Goal: Task Accomplishment & Management: Complete application form

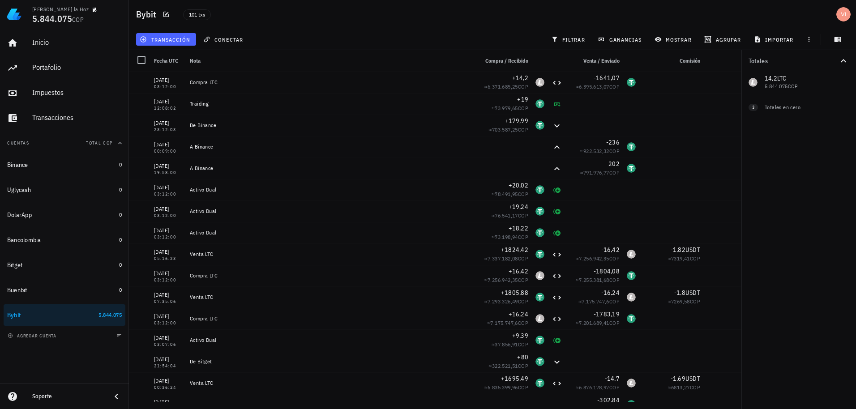
click at [146, 42] on icon "button" at bounding box center [143, 39] width 7 height 7
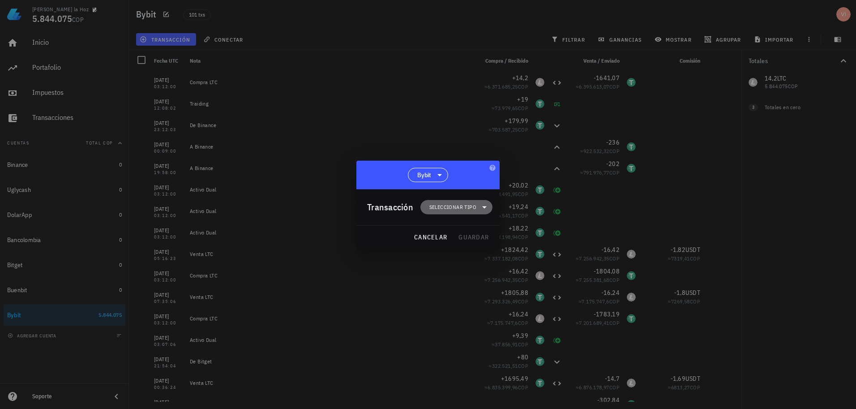
click at [467, 203] on span "Seleccionar tipo" at bounding box center [453, 207] width 47 height 9
click at [482, 228] on div "Compra/Venta" at bounding box center [462, 229] width 83 height 18
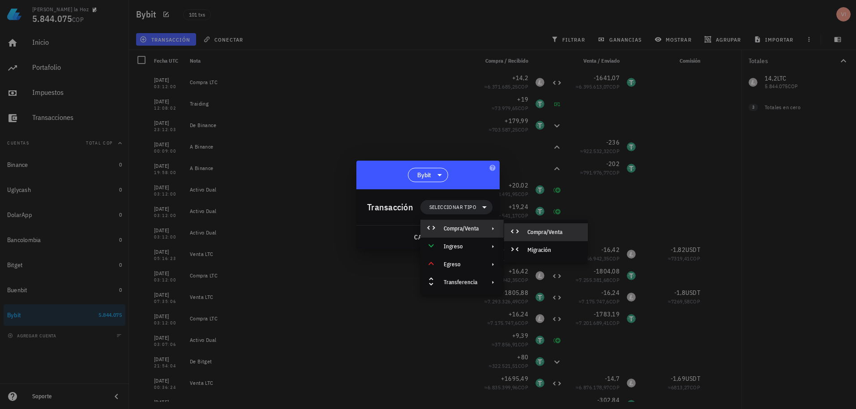
click at [535, 228] on div "Compra/Venta" at bounding box center [546, 233] width 84 height 18
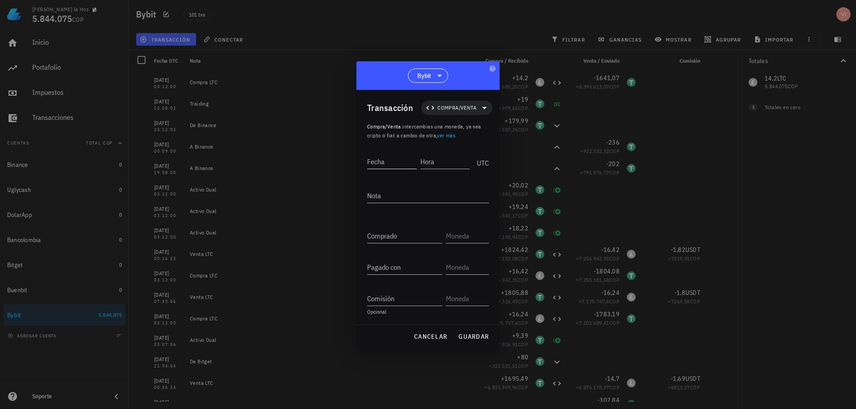
click at [373, 161] on input "Fecha" at bounding box center [392, 162] width 50 height 14
drag, startPoint x: 402, startPoint y: 166, endPoint x: 322, endPoint y: 165, distance: 80.6
click at [333, 165] on div "Victor De la Hoz 5.844.075 COP Inicio Portafolio Impuestos Transacciones Cuenta…" at bounding box center [428, 204] width 856 height 409
type input "[DATE]"
click at [321, 165] on div at bounding box center [428, 204] width 856 height 409
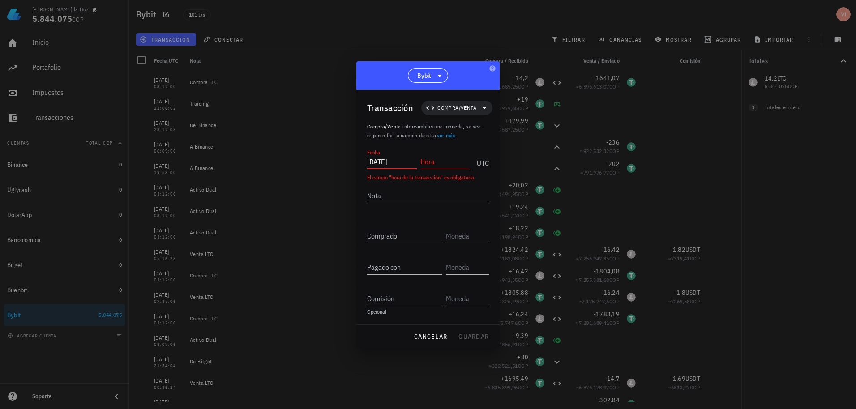
drag, startPoint x: 407, startPoint y: 159, endPoint x: 341, endPoint y: 160, distance: 65.9
click at [341, 160] on div "Victor De la Hoz 5.844.075 COP Inicio Portafolio Impuestos Transacciones Cuenta…" at bounding box center [428, 204] width 856 height 409
click at [432, 162] on input "Hora" at bounding box center [446, 162] width 50 height 14
type input "03:33:47"
click at [407, 196] on textarea "Nota" at bounding box center [428, 196] width 122 height 14
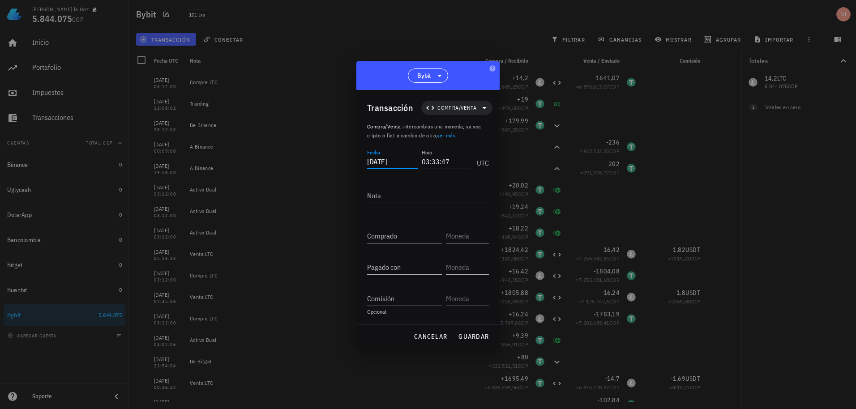
drag, startPoint x: 402, startPoint y: 160, endPoint x: 353, endPoint y: 160, distance: 48.8
click at [353, 160] on div "Victor De la Hoz 5.844.075 COP Inicio Portafolio Impuestos Transacciones Cuenta…" at bounding box center [428, 204] width 856 height 409
click at [390, 198] on textarea "Nota" at bounding box center [428, 196] width 122 height 14
type textarea "E"
type textarea "Venta LTC"
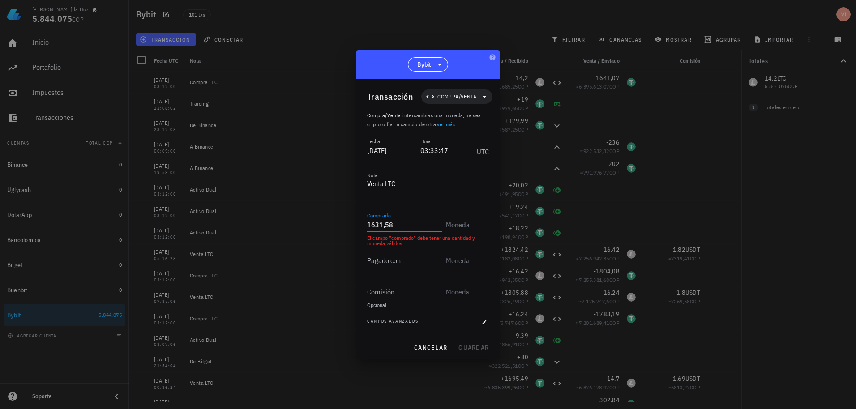
type input "1.631,58"
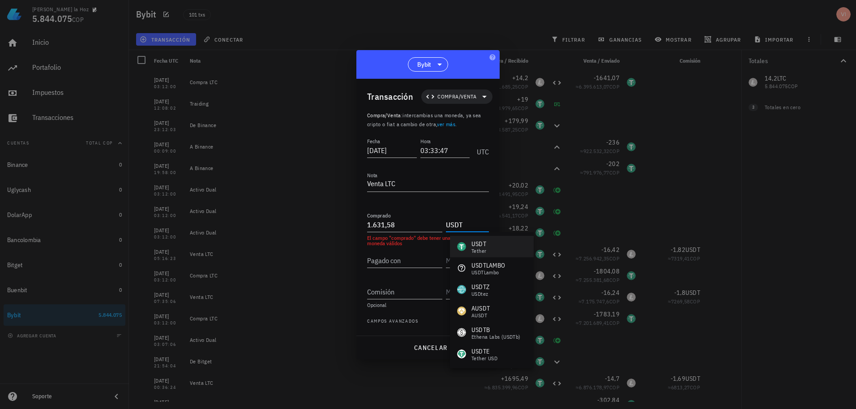
click at [512, 241] on div "USDT Tether" at bounding box center [492, 247] width 84 height 22
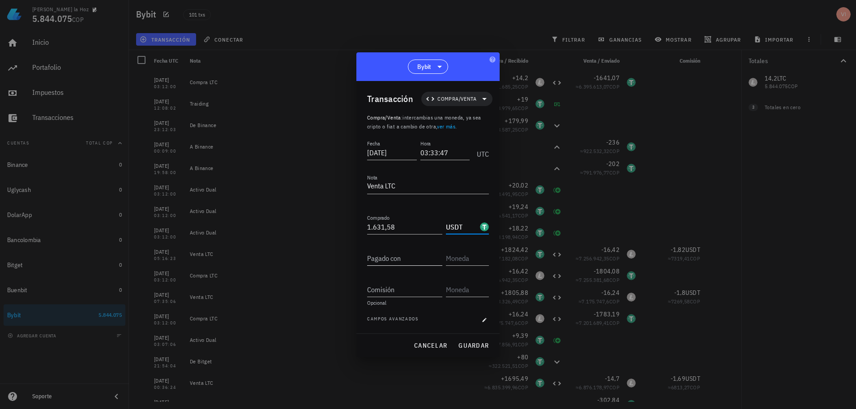
type input "USDT"
drag, startPoint x: 381, startPoint y: 262, endPoint x: 447, endPoint y: 232, distance: 72.7
click at [381, 262] on input "Pagado con" at bounding box center [404, 258] width 75 height 14
type input "14,2"
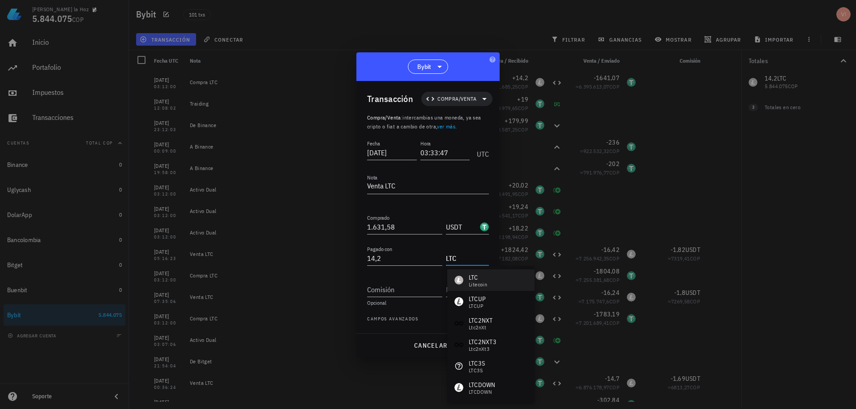
click at [474, 279] on div "LTC" at bounding box center [478, 277] width 18 height 9
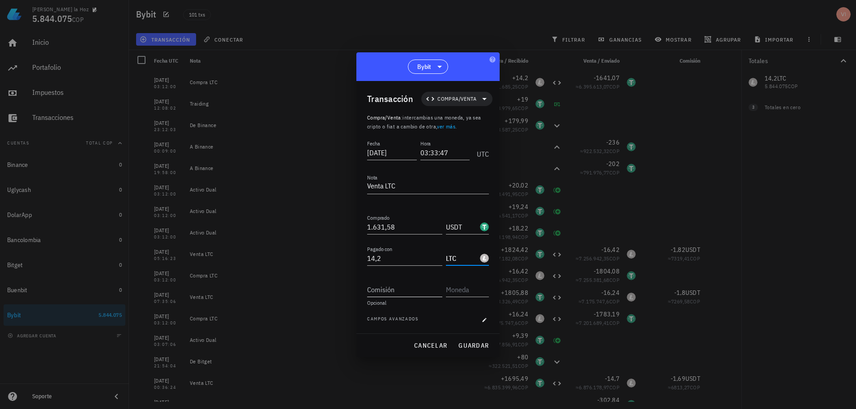
type input "LTC"
click at [403, 286] on input "Comisión" at bounding box center [404, 290] width 75 height 14
type input "1,61"
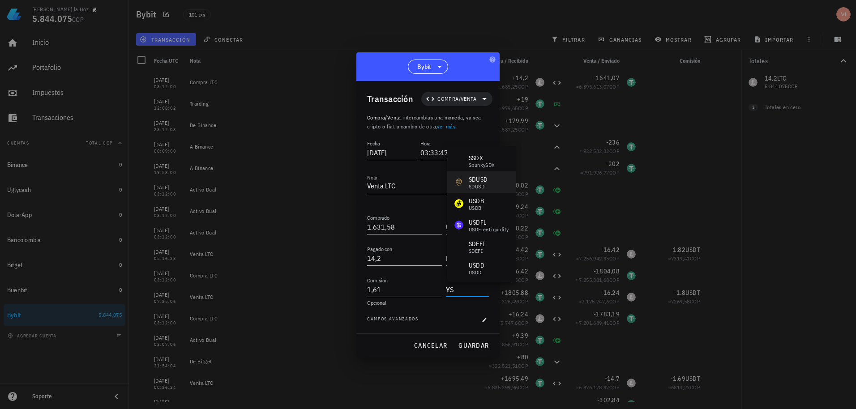
type input "Y"
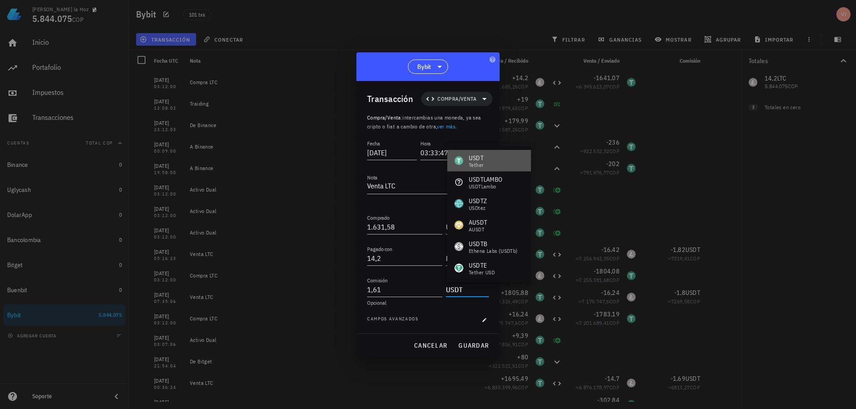
click at [489, 157] on div "USDT Tether" at bounding box center [490, 161] width 84 height 22
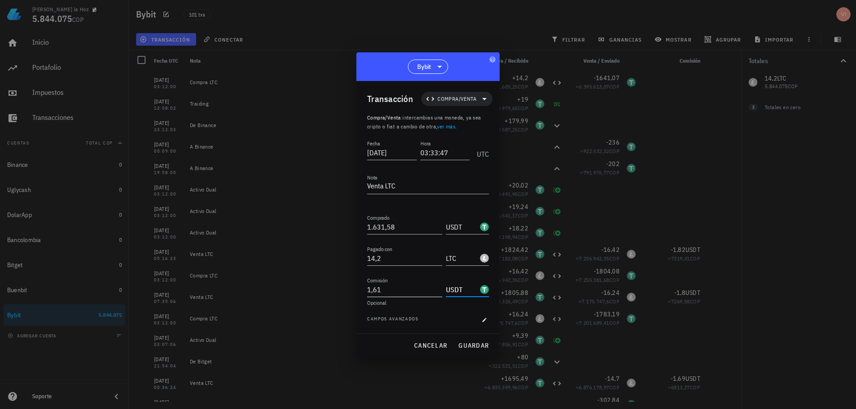
type input "USDT"
click at [391, 288] on input "1,61" at bounding box center [404, 290] width 75 height 14
type input "1,63"
click at [481, 350] on button "guardar" at bounding box center [474, 346] width 38 height 16
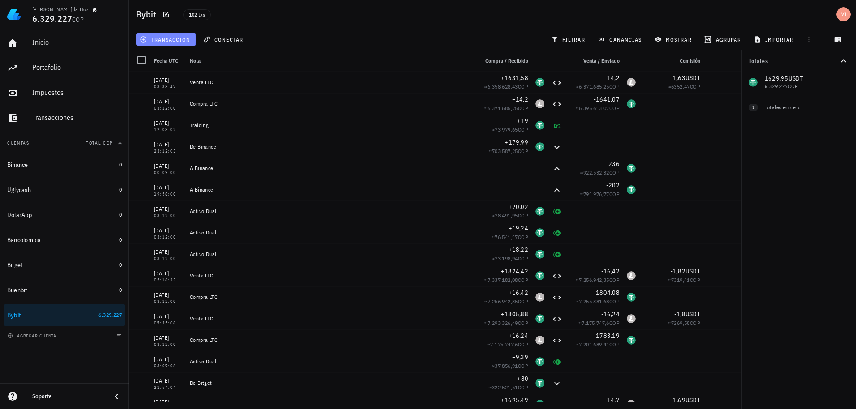
click at [174, 35] on button "transacción" at bounding box center [166, 39] width 60 height 13
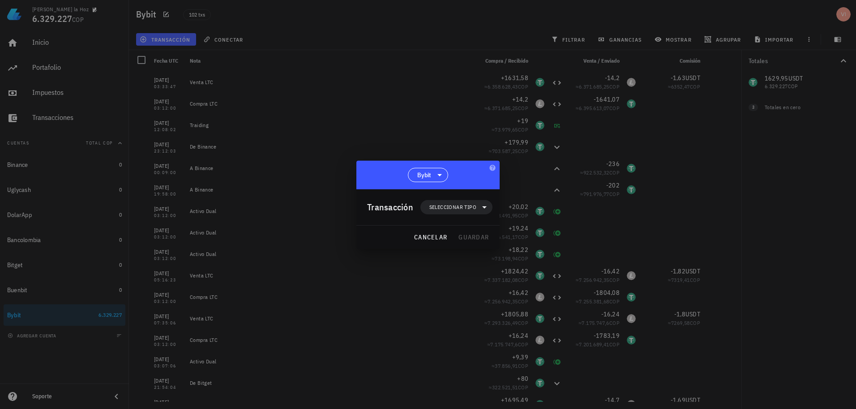
click at [454, 199] on div "Transacción Seleccionar tipo" at bounding box center [429, 207] width 125 height 36
click at [453, 203] on span "Seleccionar tipo" at bounding box center [453, 207] width 47 height 9
click at [441, 232] on div "Compra/Venta" at bounding box center [462, 229] width 83 height 18
click at [456, 275] on div "Transferencia" at bounding box center [462, 283] width 83 height 18
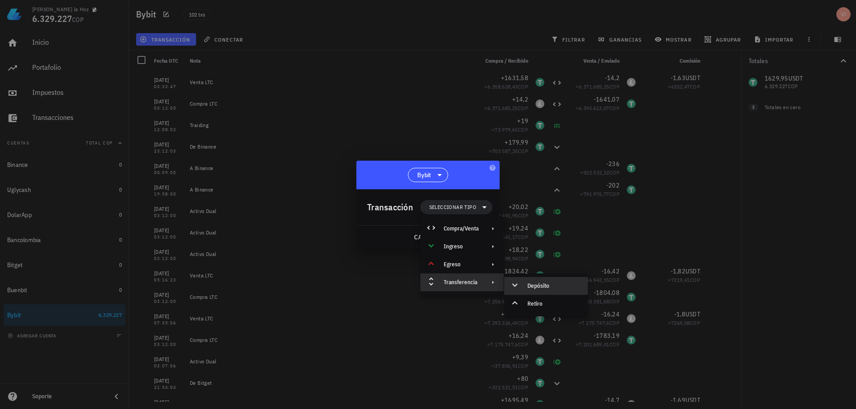
click at [522, 290] on div at bounding box center [517, 286] width 11 height 11
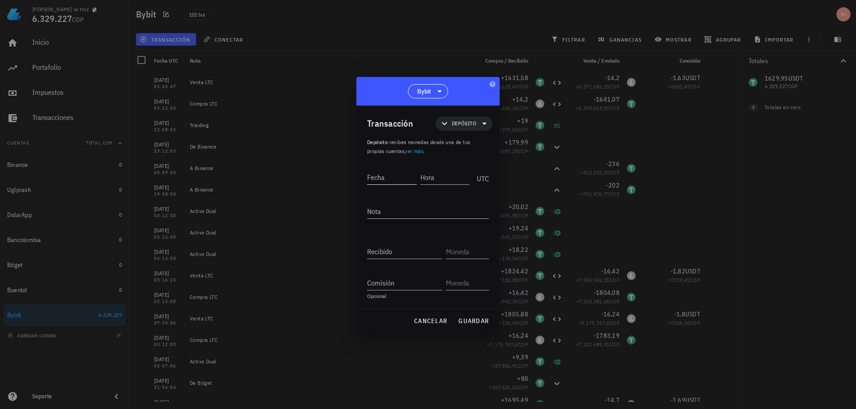
click at [375, 178] on input "Fecha" at bounding box center [392, 177] width 50 height 14
paste input "[DATE]"
type input "[DATE]"
click at [440, 179] on input "Hora" at bounding box center [446, 177] width 50 height 14
type input "03:13:00"
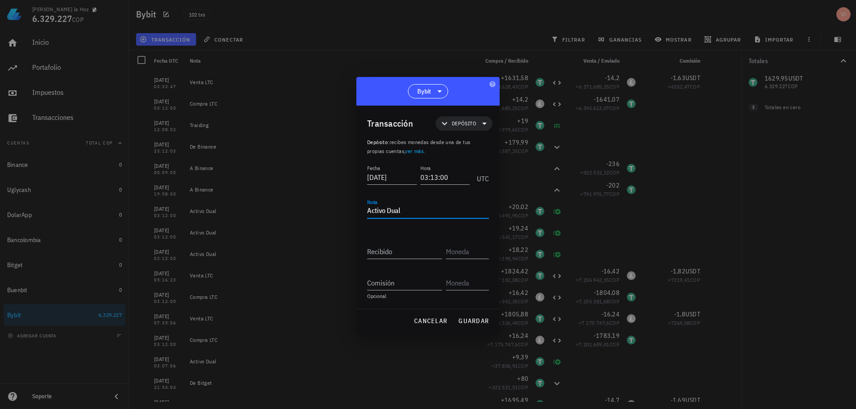
type textarea "Activo Dual"
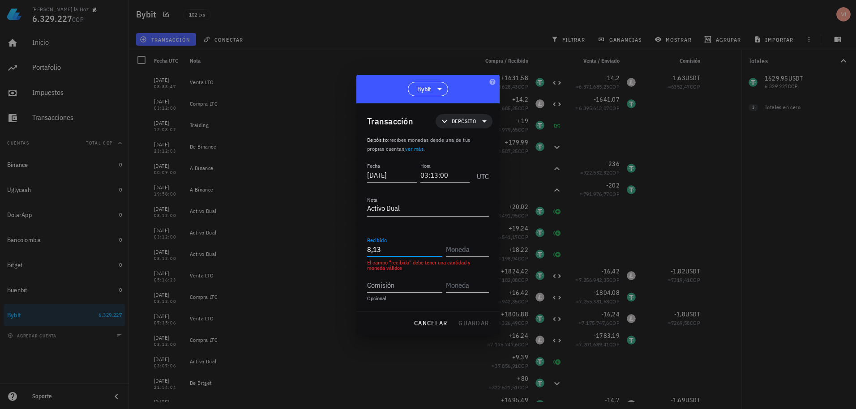
type input "8,13"
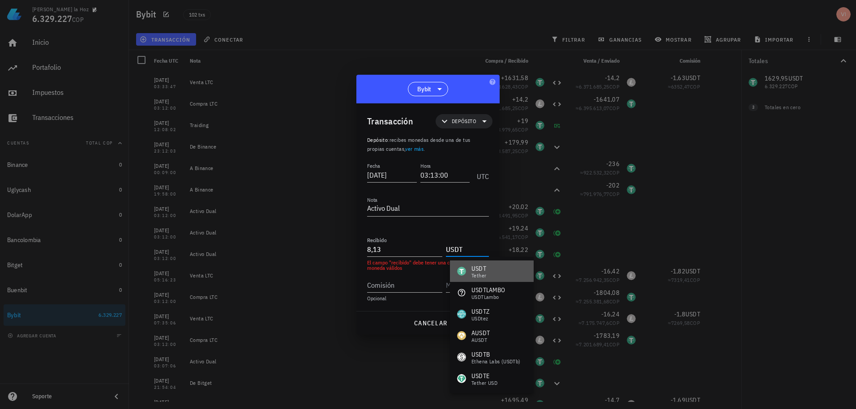
click at [460, 274] on div "USDT-icon" at bounding box center [461, 271] width 9 height 9
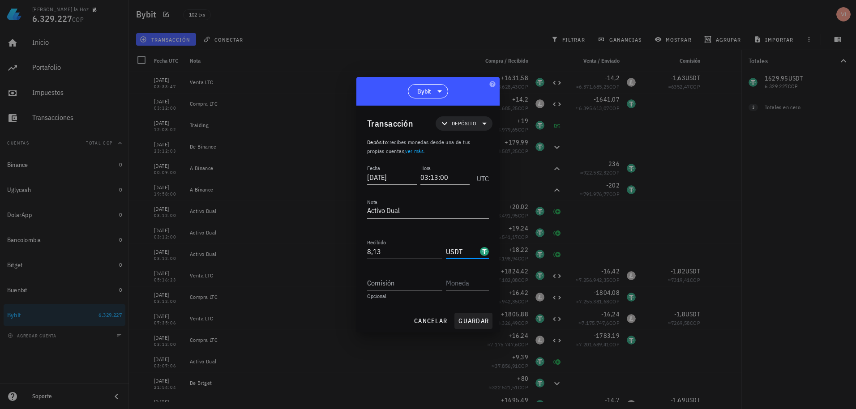
type input "USDT"
click at [466, 325] on span "guardar" at bounding box center [473, 321] width 31 height 8
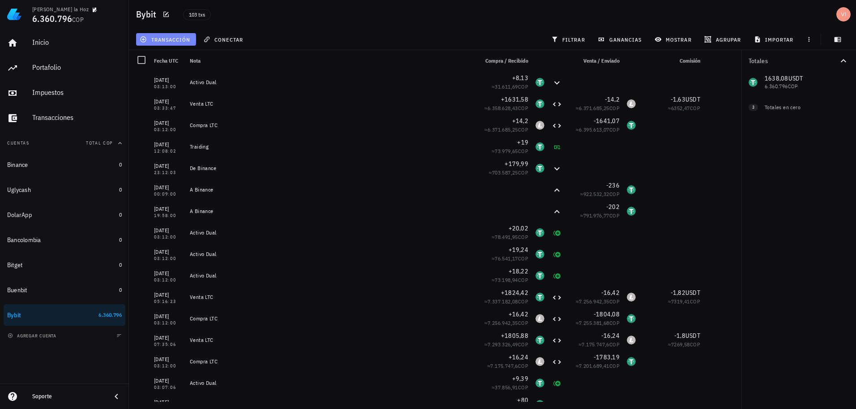
click at [170, 39] on span "transacción" at bounding box center [166, 39] width 49 height 7
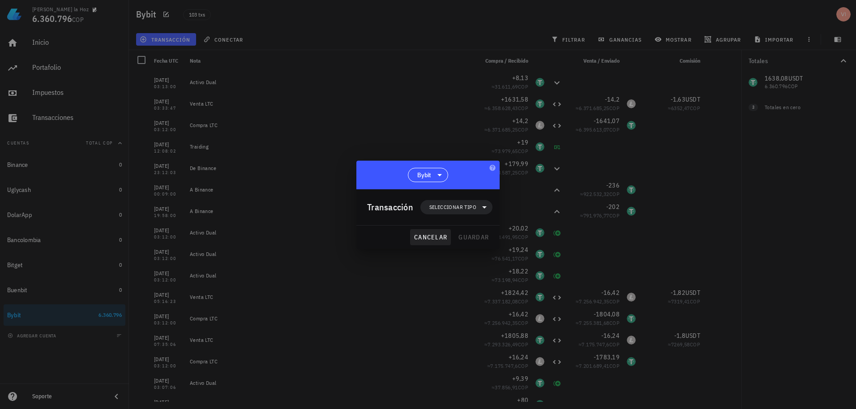
click at [434, 238] on span "cancelar" at bounding box center [431, 237] width 34 height 8
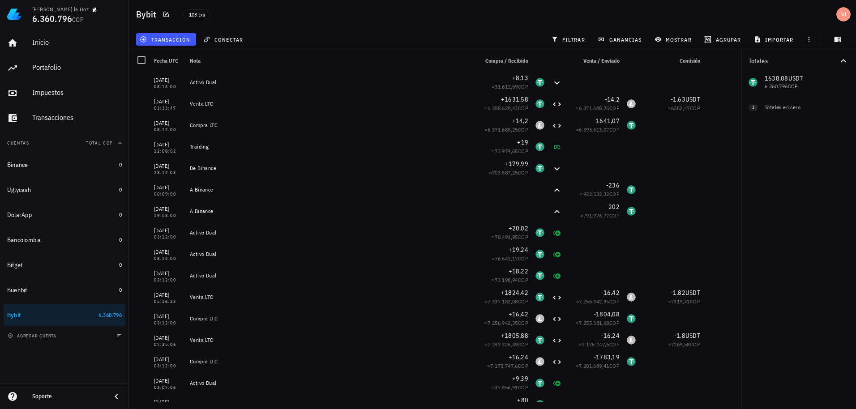
click at [463, 0] on div "Bybit 103 txs" at bounding box center [492, 14] width 727 height 29
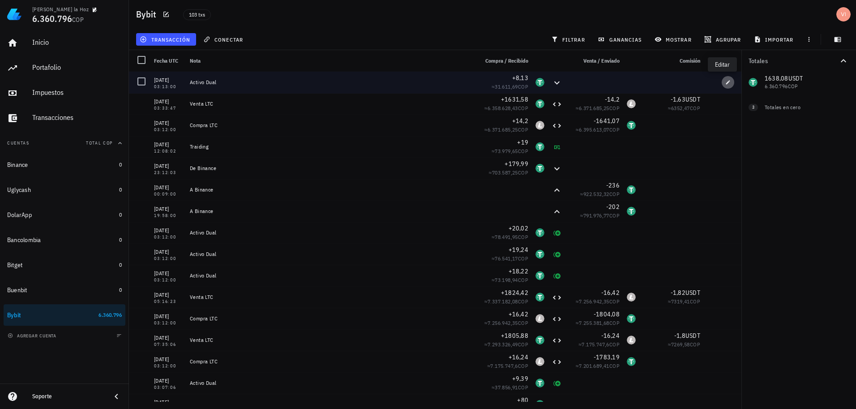
click at [727, 82] on icon "button" at bounding box center [729, 82] width 4 height 4
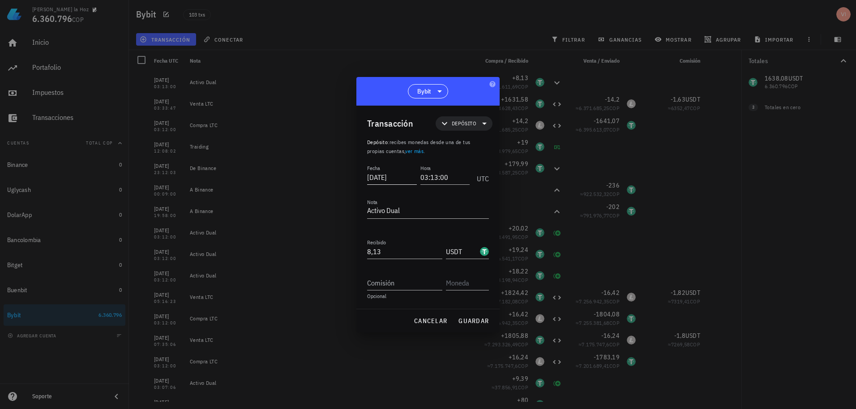
click at [412, 182] on input "[DATE]" at bounding box center [392, 177] width 50 height 14
click at [475, 316] on button "guardar" at bounding box center [474, 321] width 38 height 16
type input "[DATE]"
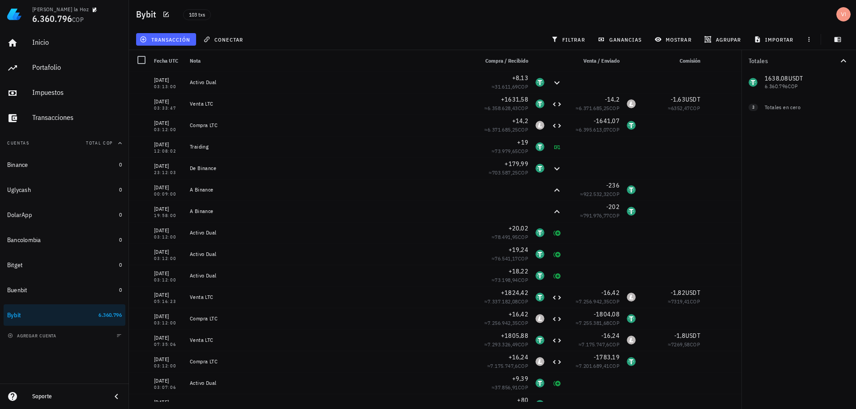
click at [173, 39] on span "transacción" at bounding box center [166, 39] width 49 height 7
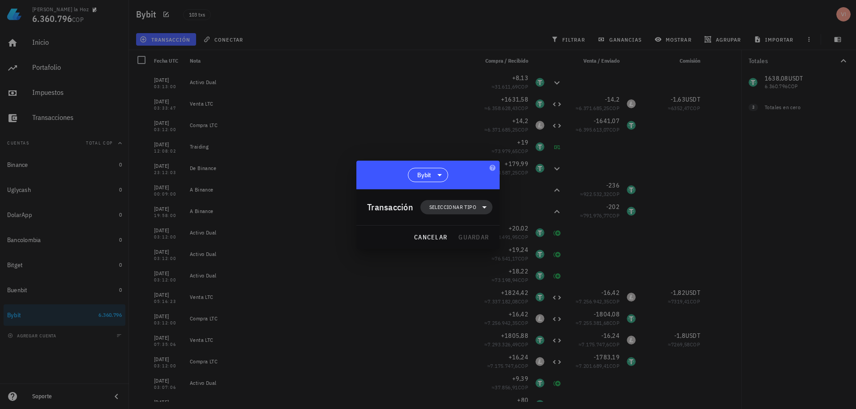
click at [468, 210] on span "Seleccionar tipo" at bounding box center [453, 207] width 47 height 9
click at [460, 280] on div "Transferencia" at bounding box center [461, 282] width 35 height 7
click at [495, 277] on div "Transferencia" at bounding box center [462, 283] width 83 height 18
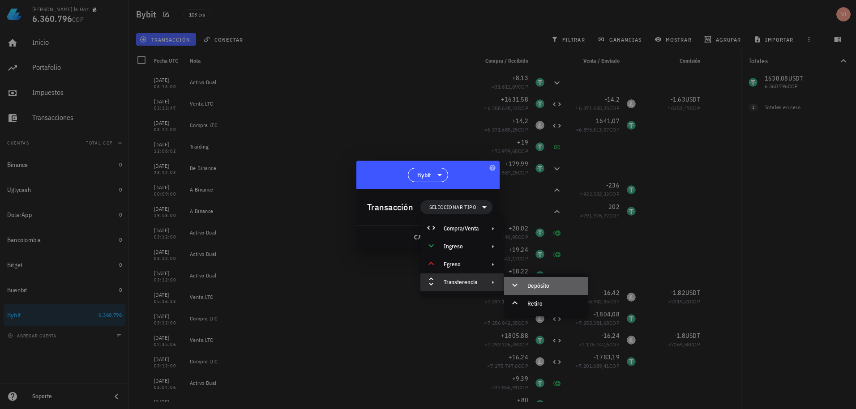
click at [512, 282] on icon at bounding box center [515, 285] width 11 height 11
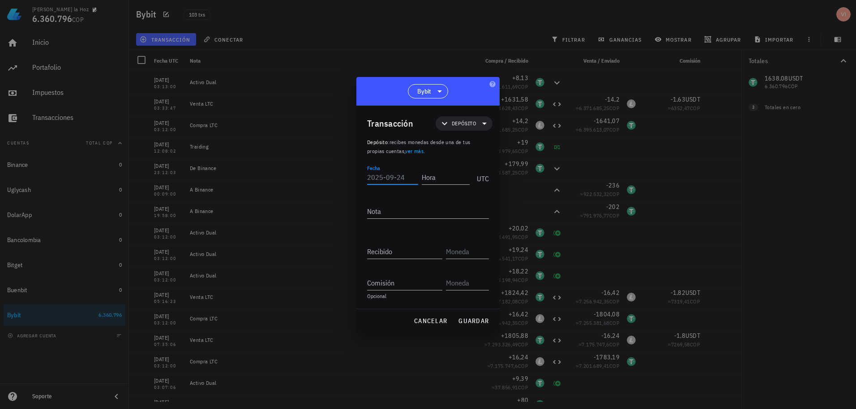
click at [383, 173] on input "Fecha" at bounding box center [392, 177] width 51 height 14
paste input "[DATE]"
click at [449, 184] on input "Hora" at bounding box center [446, 177] width 48 height 14
click at [404, 180] on input "[DATE]" at bounding box center [391, 177] width 48 height 14
type input "[DATE]"
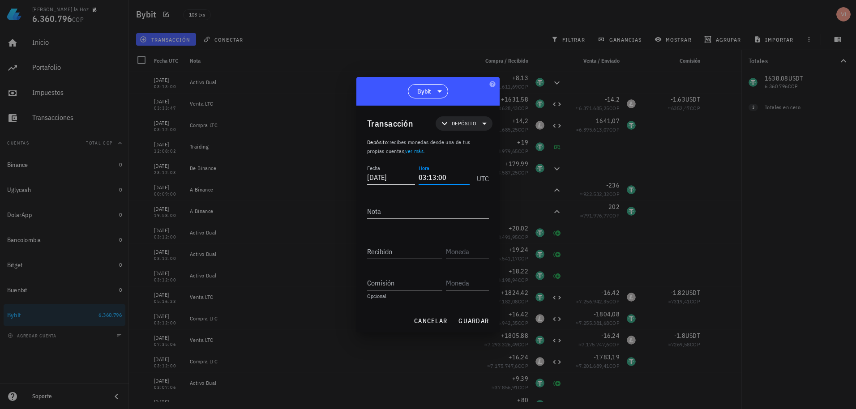
type input "03:13:00"
type textarea "Activo Dual"
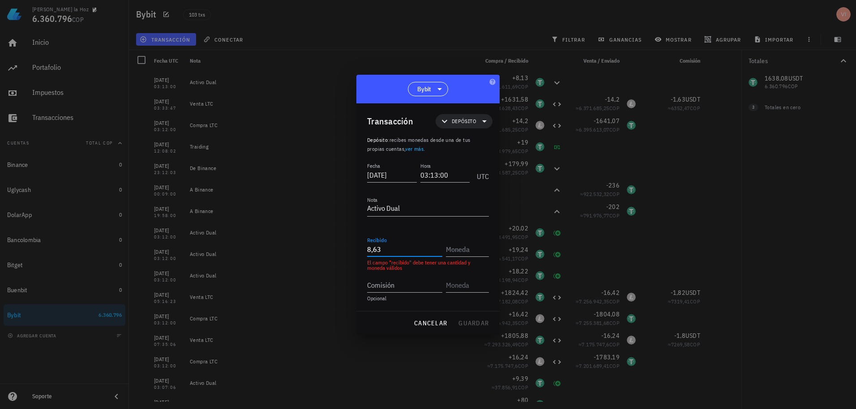
type input "8,63"
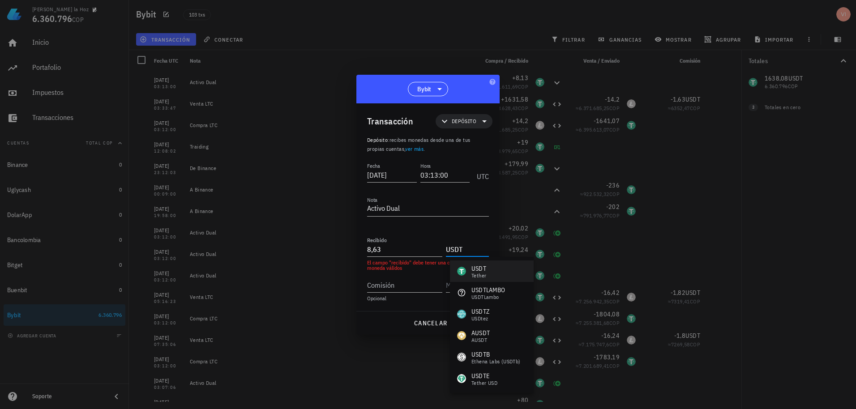
click at [480, 266] on div "USDT" at bounding box center [479, 268] width 15 height 9
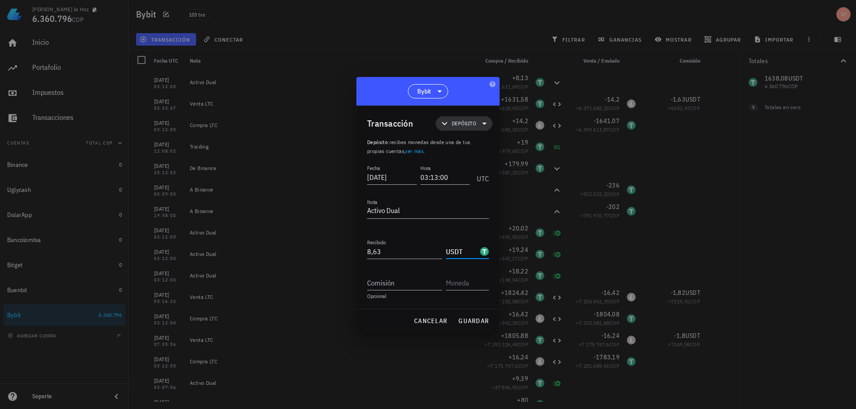
type input "USDT"
click at [454, 120] on span "Depósito" at bounding box center [464, 123] width 25 height 9
click at [476, 163] on div "Ingreso" at bounding box center [476, 162] width 35 height 7
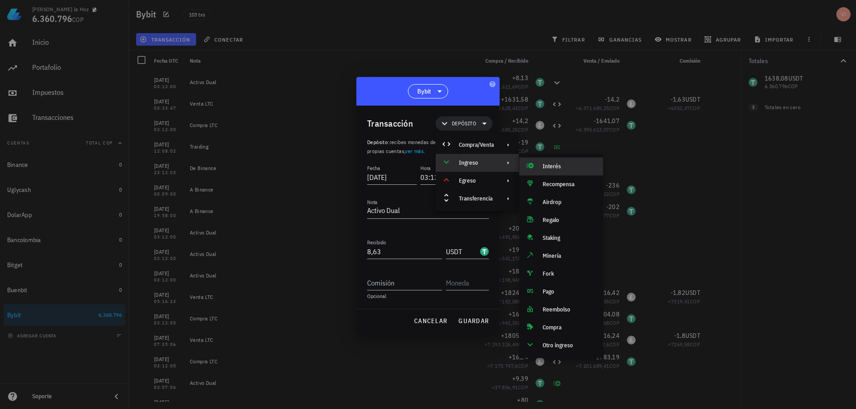
click at [559, 168] on div "Interés" at bounding box center [569, 166] width 53 height 7
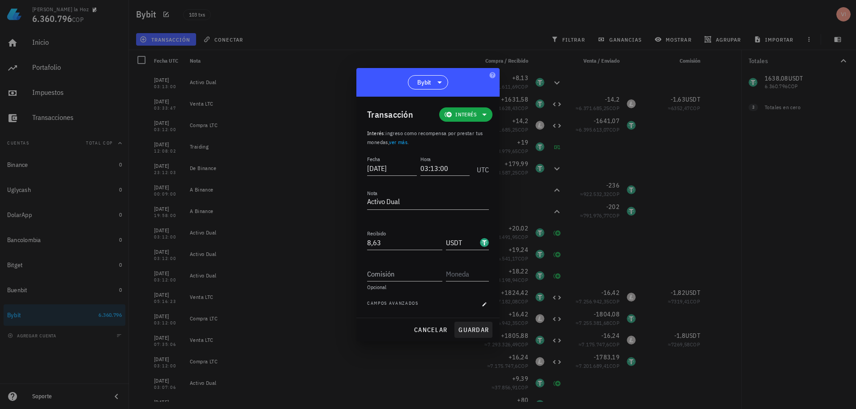
click at [476, 333] on span "guardar" at bounding box center [473, 330] width 31 height 8
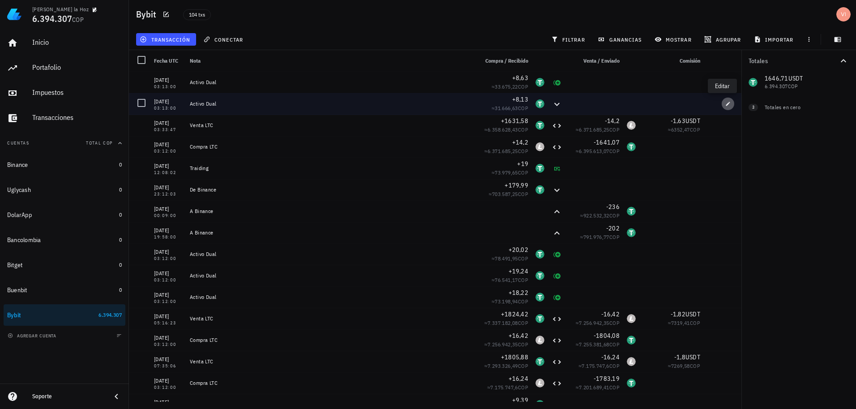
click at [726, 106] on icon "button" at bounding box center [728, 103] width 5 height 5
type input "[DATE]"
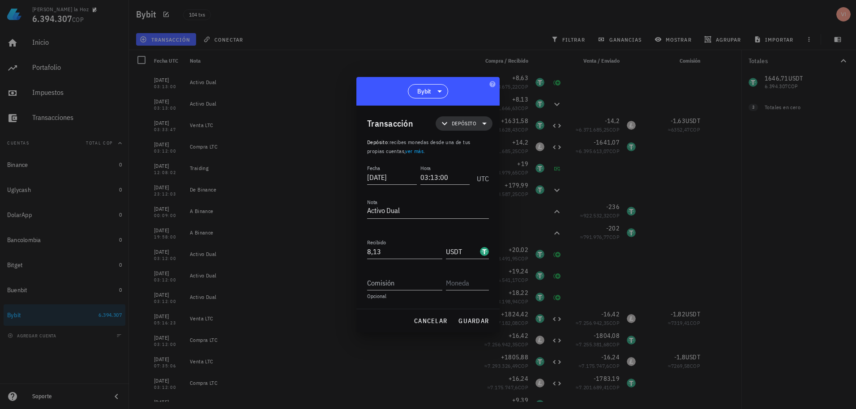
click at [459, 122] on span "Depósito" at bounding box center [464, 123] width 25 height 9
click at [465, 160] on div "Ingreso" at bounding box center [476, 162] width 35 height 7
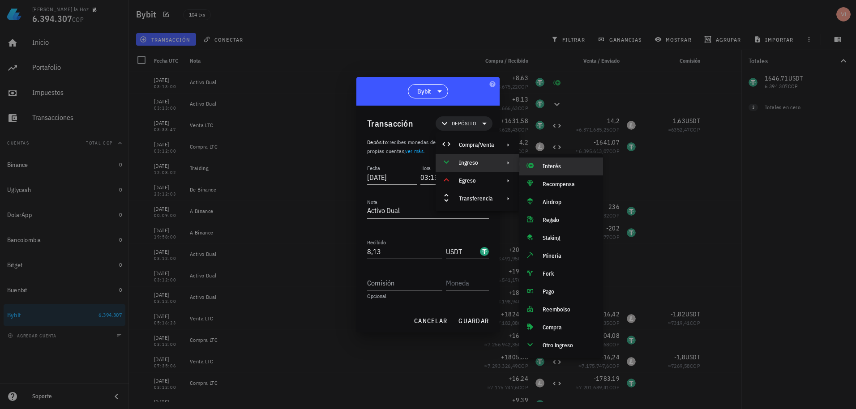
click at [554, 165] on div "Interés" at bounding box center [569, 166] width 53 height 7
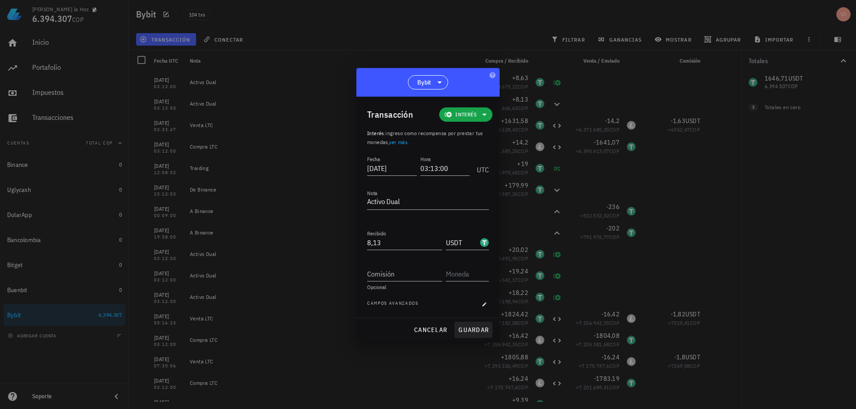
click at [472, 335] on button "guardar" at bounding box center [474, 330] width 38 height 16
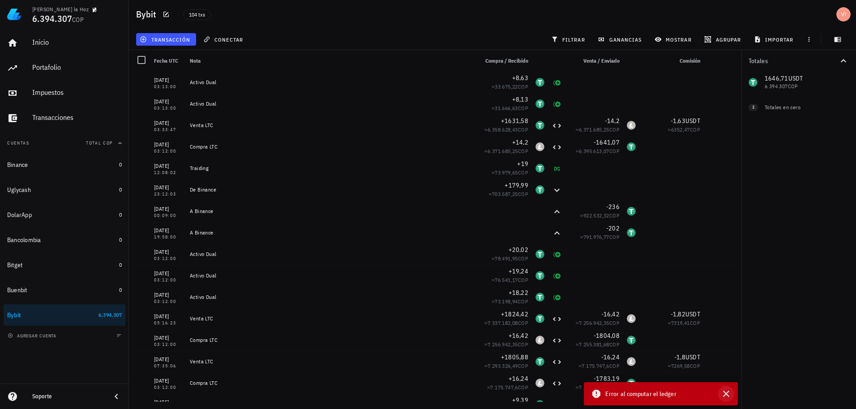
click at [725, 393] on icon "button" at bounding box center [726, 394] width 6 height 6
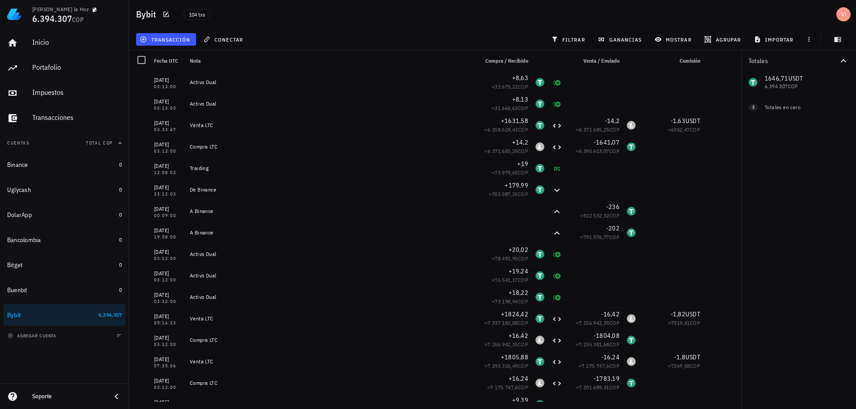
click at [151, 32] on div "transacción" at bounding box center [166, 39] width 64 height 16
click at [155, 35] on button "transacción" at bounding box center [166, 39] width 60 height 13
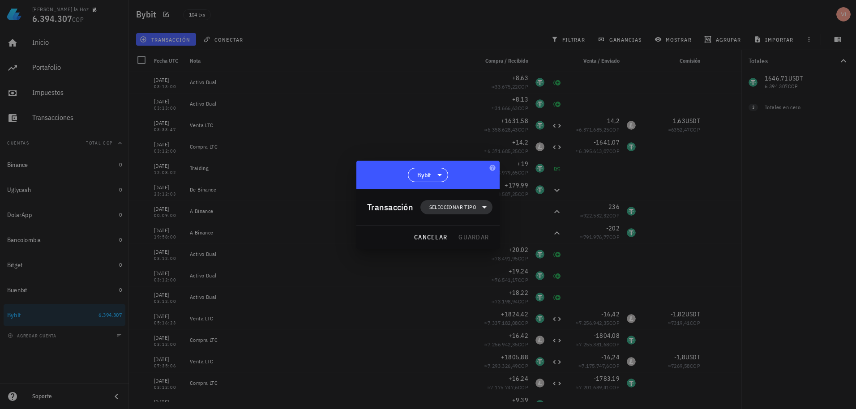
click at [451, 214] on span "Seleccionar tipo" at bounding box center [456, 207] width 61 height 14
click at [471, 288] on div "Transferencia" at bounding box center [462, 283] width 83 height 18
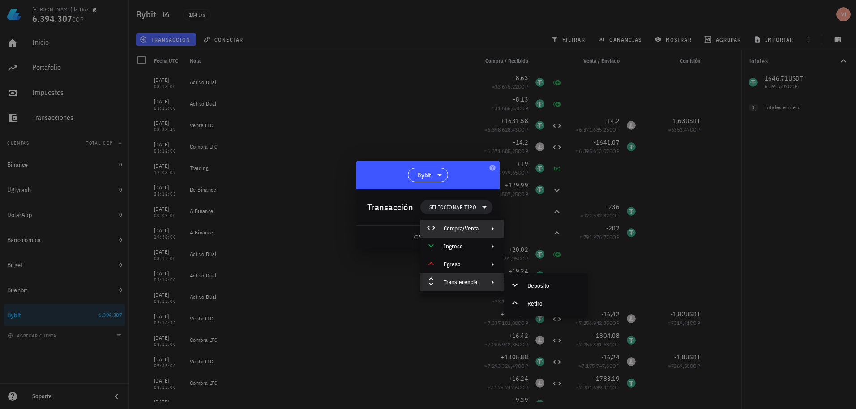
click at [451, 230] on div "Compra/Venta" at bounding box center [461, 228] width 35 height 7
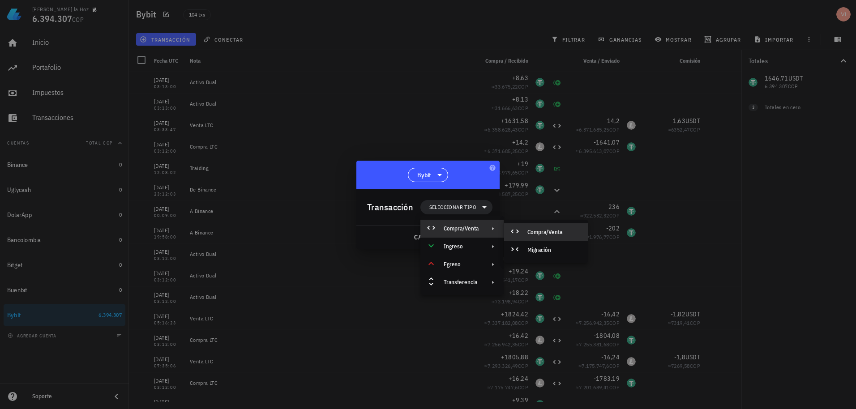
click at [522, 225] on div "Compra/Venta" at bounding box center [546, 233] width 84 height 18
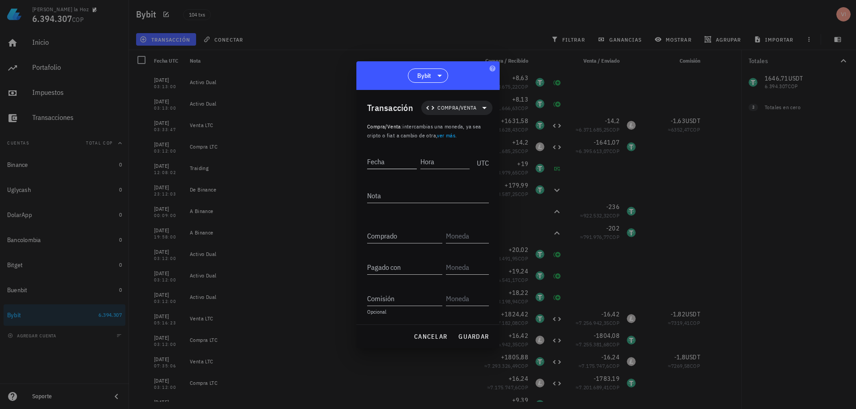
click at [396, 164] on input "Fecha" at bounding box center [392, 162] width 50 height 14
paste input "[DATE]"
type input "2025-09-23"
type input "03:12:00"
type textarea "V"
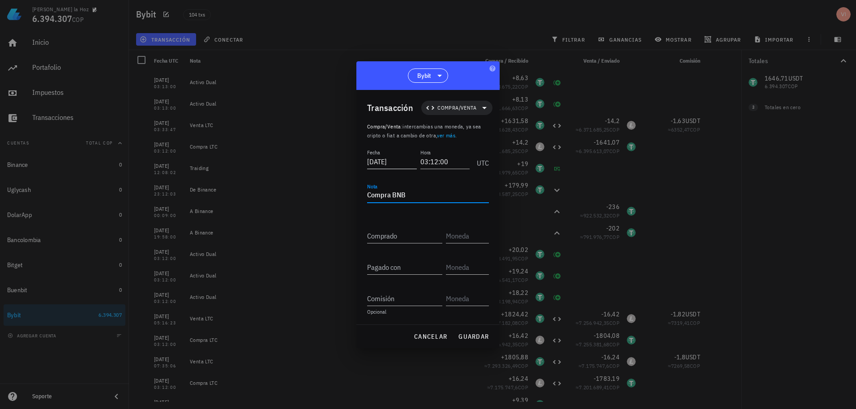
type textarea "Compra BNB"
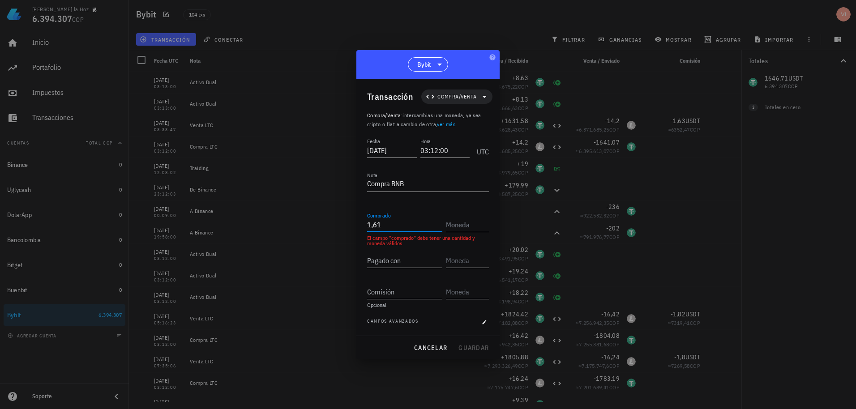
type input "1,61"
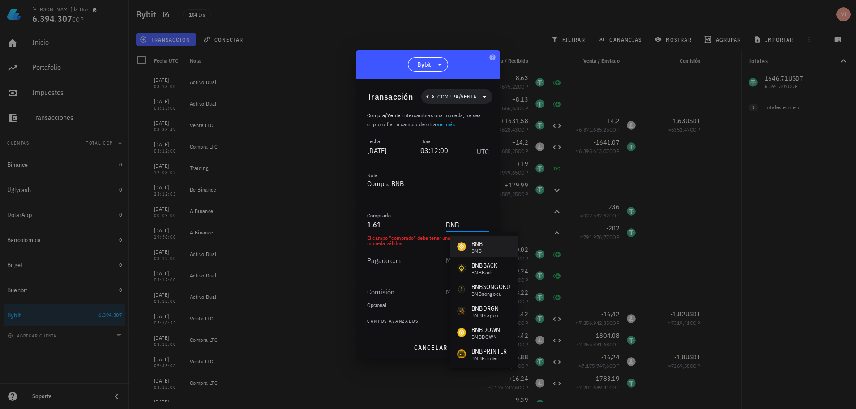
click at [469, 239] on div "BNB BNB" at bounding box center [484, 247] width 68 height 22
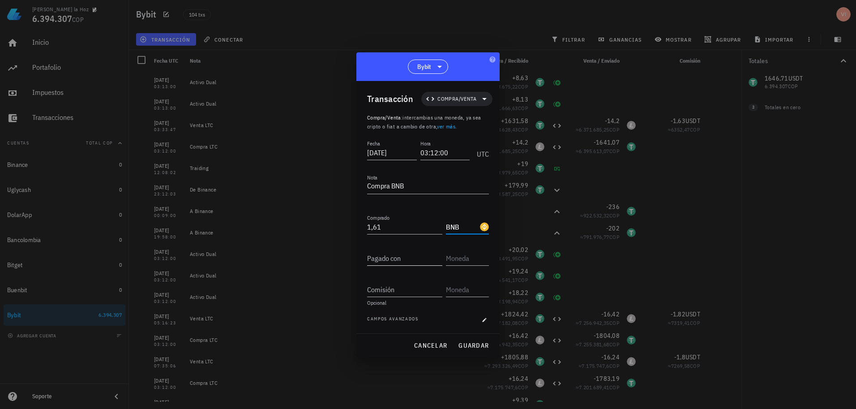
type input "BNB"
click at [401, 259] on input "Pagado con" at bounding box center [404, 258] width 75 height 14
type input "1.646,71"
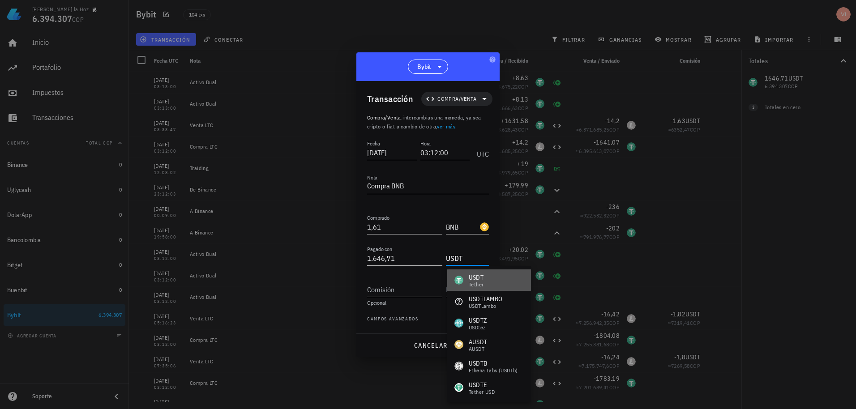
click at [469, 276] on div "USDT" at bounding box center [476, 277] width 15 height 9
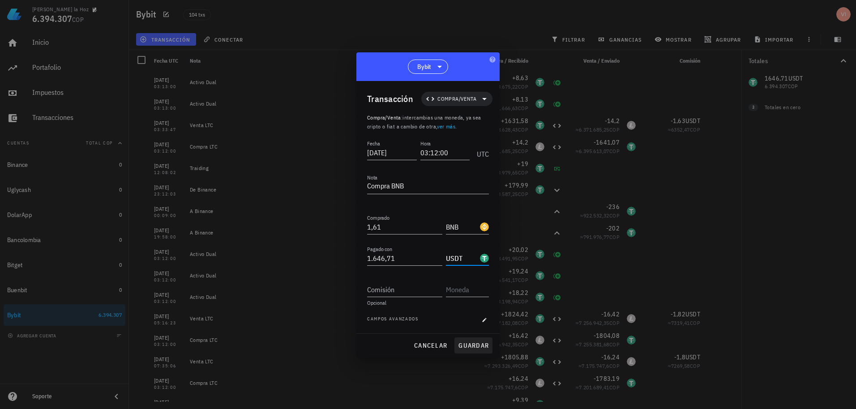
type input "USDT"
click at [463, 342] on span "guardar" at bounding box center [473, 346] width 31 height 8
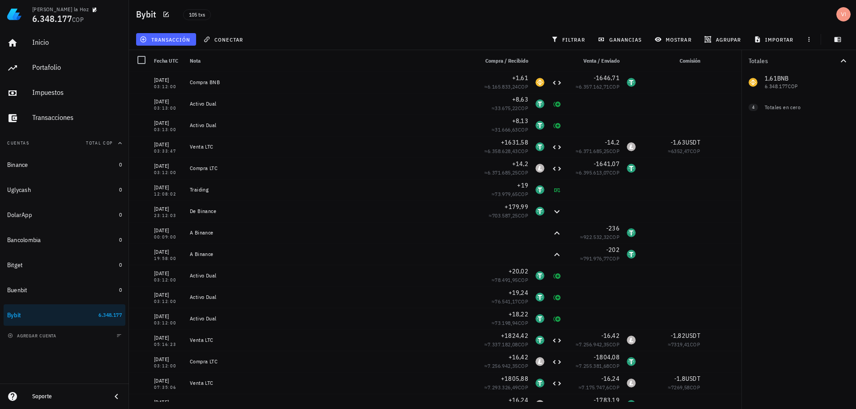
click at [165, 34] on button "transacción" at bounding box center [166, 39] width 60 height 13
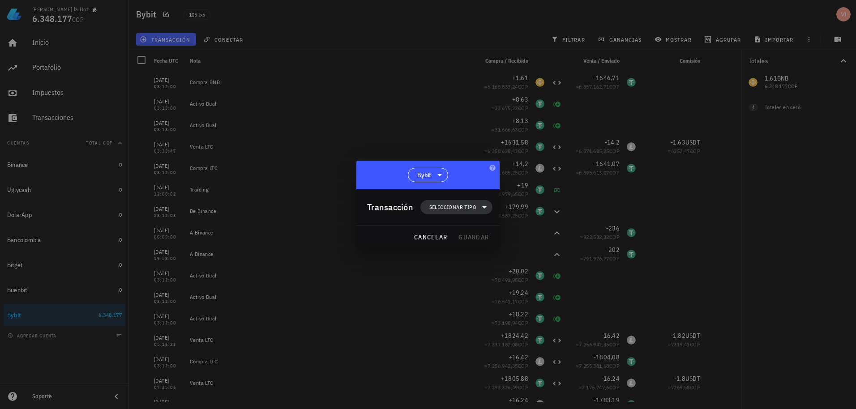
click at [465, 210] on span "Seleccionar tipo" at bounding box center [453, 207] width 47 height 9
click at [458, 232] on div "Compra/Venta" at bounding box center [461, 228] width 35 height 7
click at [523, 231] on div "Compra/Venta" at bounding box center [546, 233] width 84 height 18
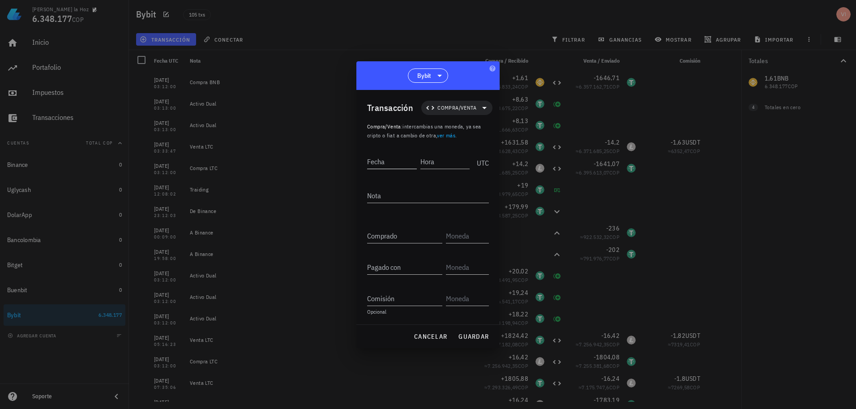
click at [392, 171] on div "Fecha" at bounding box center [393, 160] width 53 height 22
click at [391, 169] on div "Fecha" at bounding box center [393, 160] width 53 height 22
click at [387, 164] on input "Fecha" at bounding box center [392, 162] width 50 height 14
paste input "[DATE]"
type input "2025-09-23"
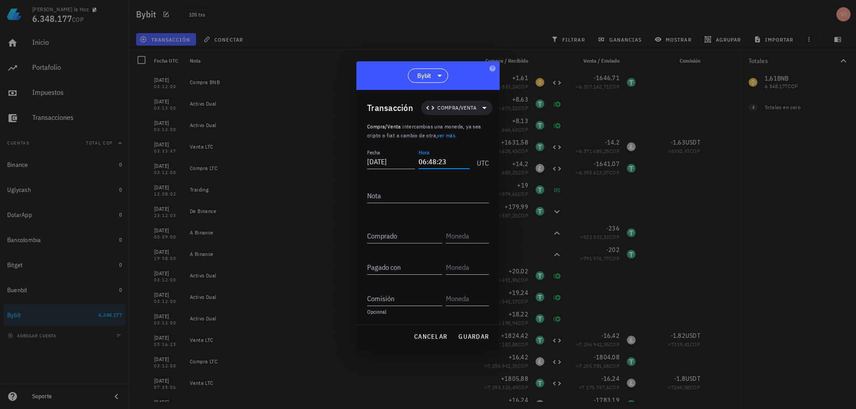
type input "06:48:23"
type textarea "Venta BNB"
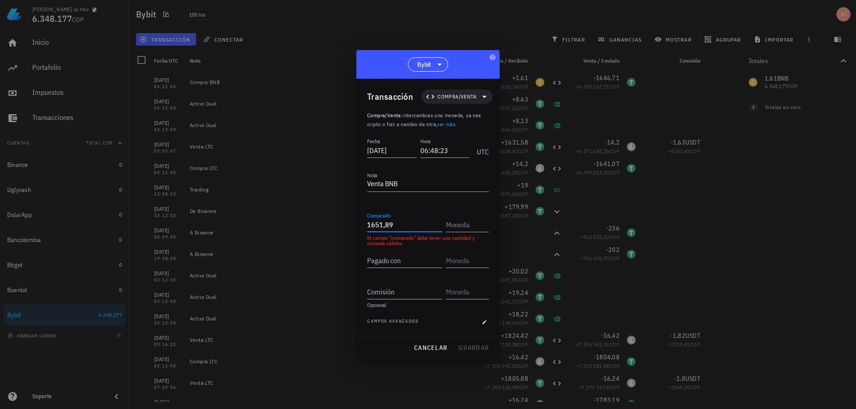
type input "1.651,89"
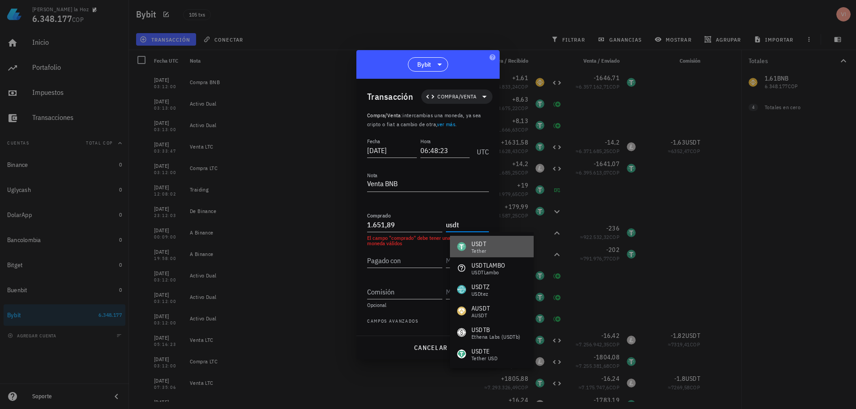
click at [469, 246] on div "USDT Tether" at bounding box center [471, 247] width 29 height 14
type input "USDT"
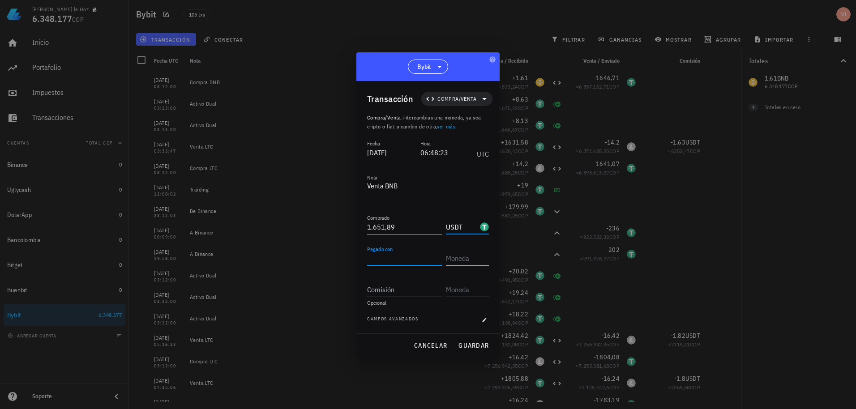
click at [403, 264] on input "Pagado con" at bounding box center [404, 258] width 75 height 14
type input "1,61"
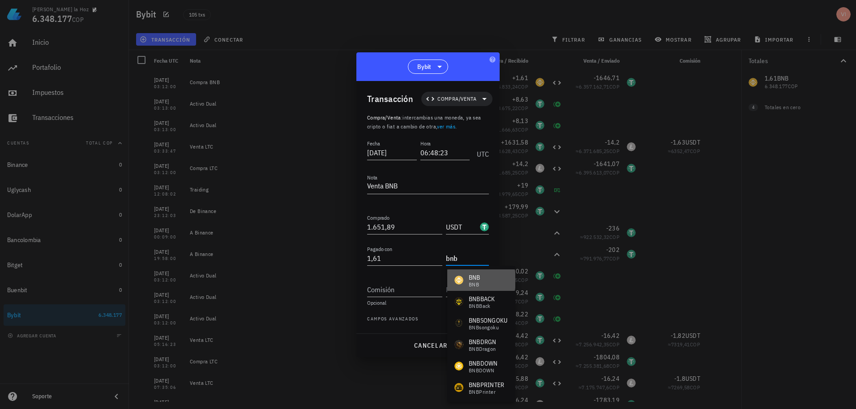
click at [492, 275] on div "BNB BNB" at bounding box center [482, 281] width 68 height 22
type input "BNB"
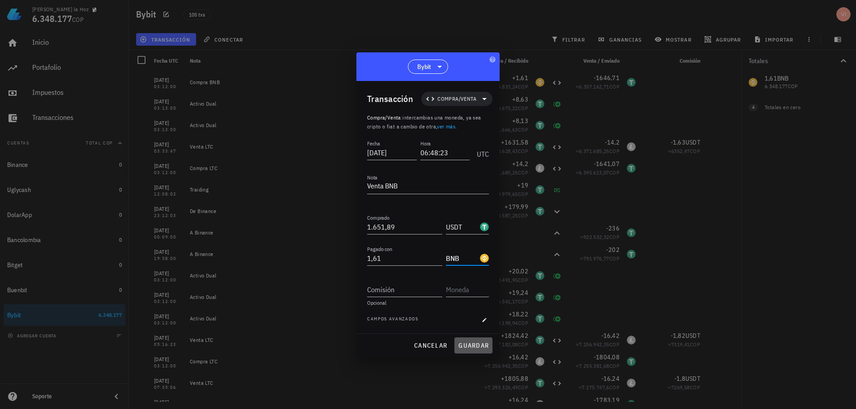
click at [482, 352] on button "guardar" at bounding box center [474, 346] width 38 height 16
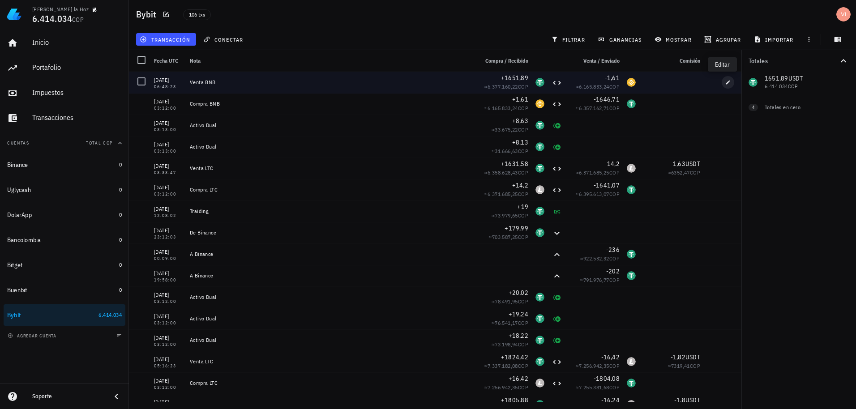
click at [726, 81] on icon "button" at bounding box center [728, 82] width 5 height 5
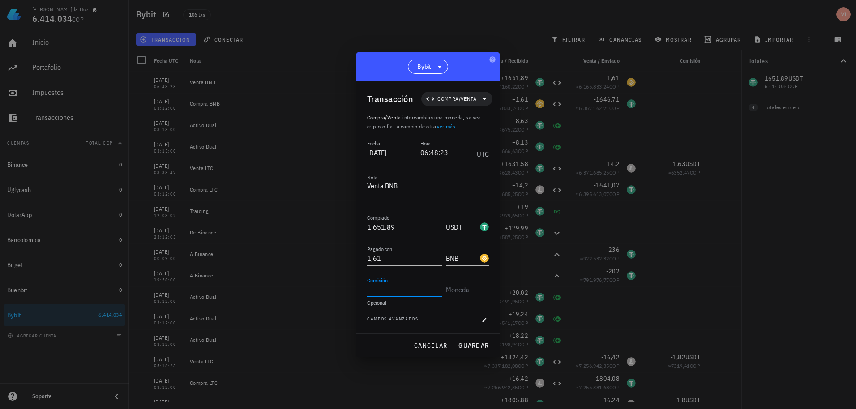
click at [404, 293] on input "Comisión" at bounding box center [404, 290] width 75 height 14
type input "1,65"
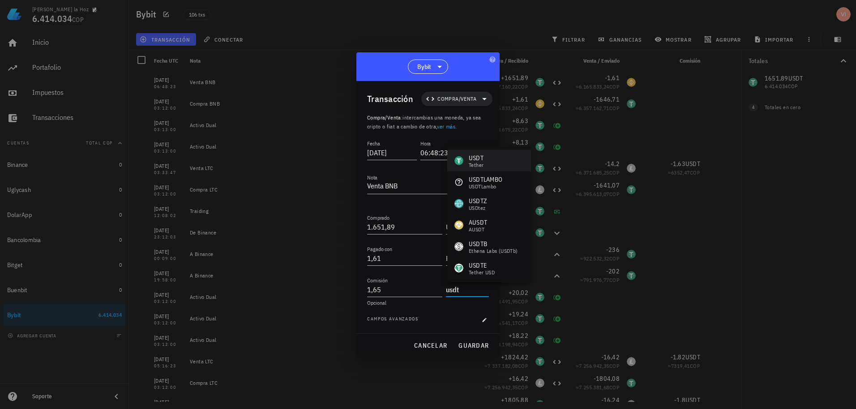
click at [495, 159] on div "USDT Tether" at bounding box center [490, 161] width 84 height 22
type input "USDT"
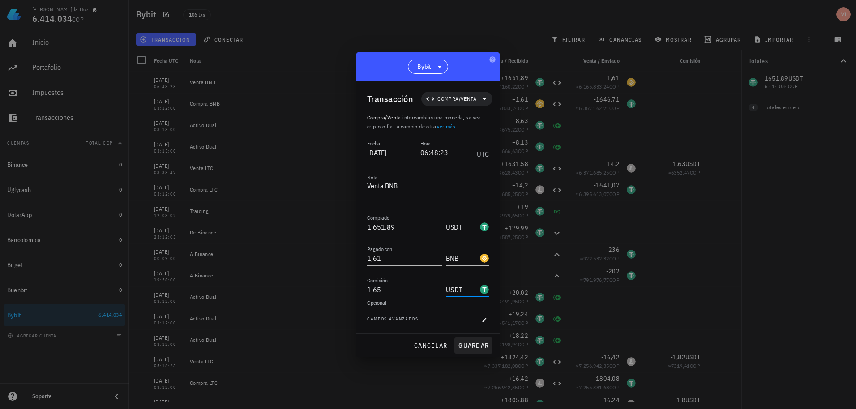
click at [467, 348] on span "guardar" at bounding box center [473, 346] width 31 height 8
